Goal: Task Accomplishment & Management: Complete application form

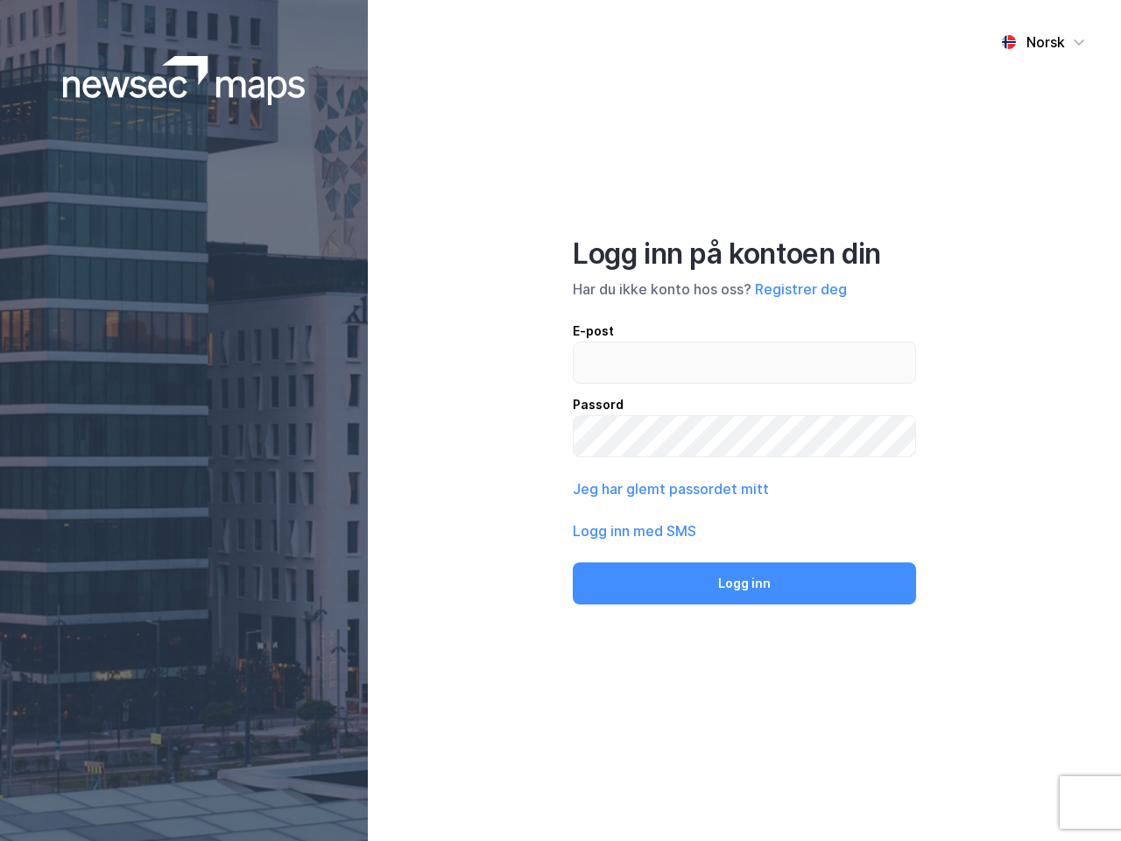
click at [561, 420] on div "Norsk Logg inn på kontoen din Har du ikke konto hos oss? Registrer deg E-post P…" at bounding box center [744, 420] width 753 height 841
click at [184, 81] on img at bounding box center [184, 80] width 243 height 49
click at [1043, 42] on div "Norsk" at bounding box center [1046, 42] width 39 height 21
click at [801, 289] on button "Registrer deg" at bounding box center [801, 289] width 92 height 21
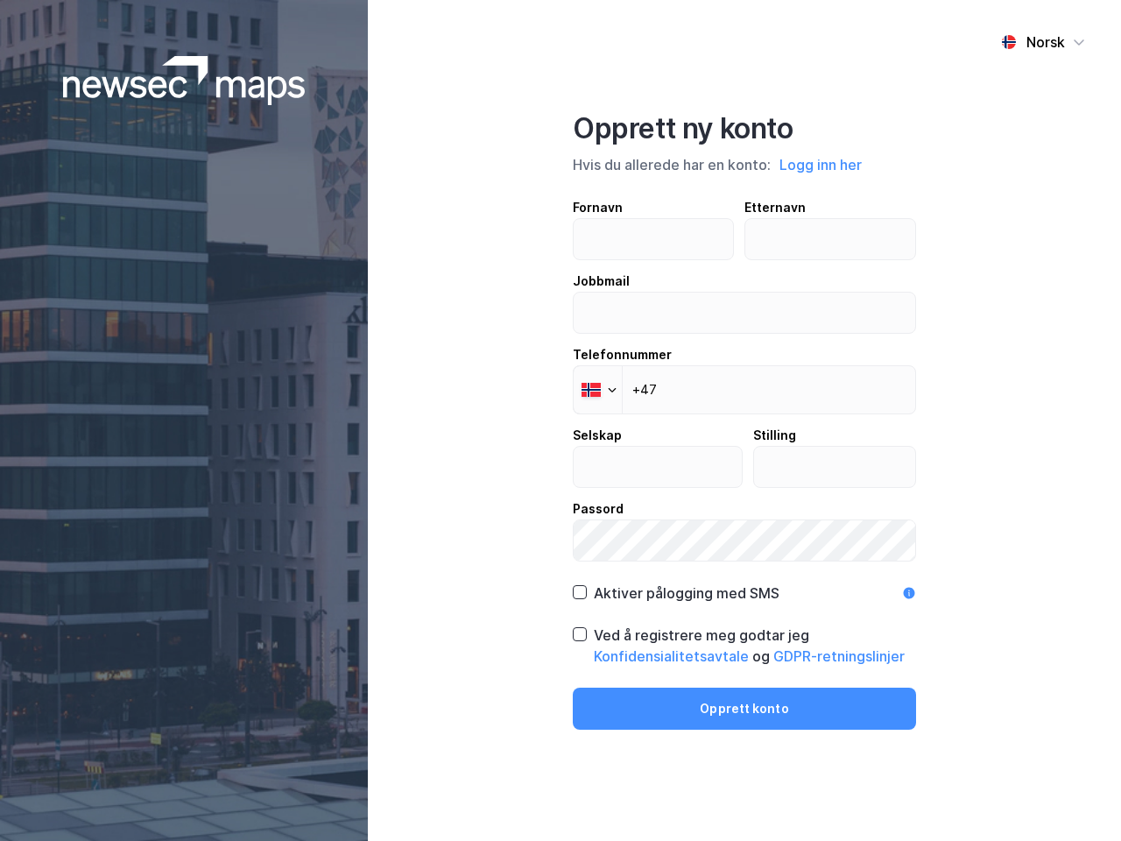
click at [745, 583] on div "Opprett ny konto Hvis du allerede har en konto: Logg inn her Fornavn Etternavn …" at bounding box center [744, 420] width 343 height 618
